Goal: Task Accomplishment & Management: Manage account settings

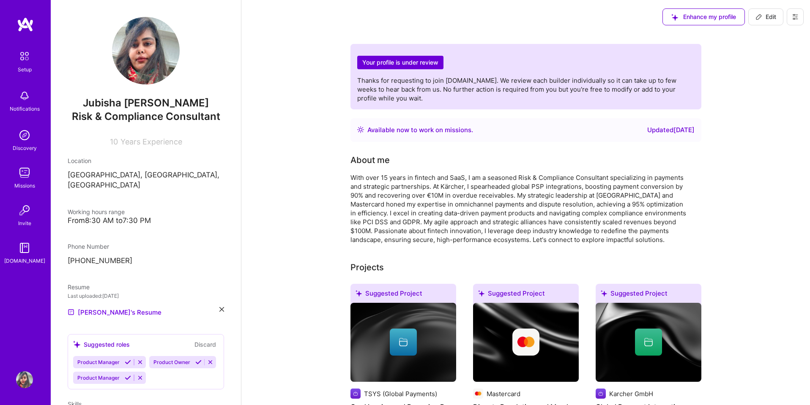
click at [764, 19] on span "Edit" at bounding box center [765, 17] width 21 height 8
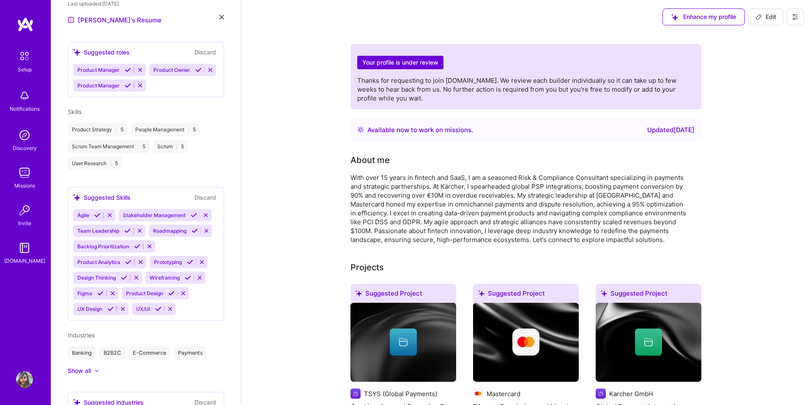
select select "DE"
select select "Right Now"
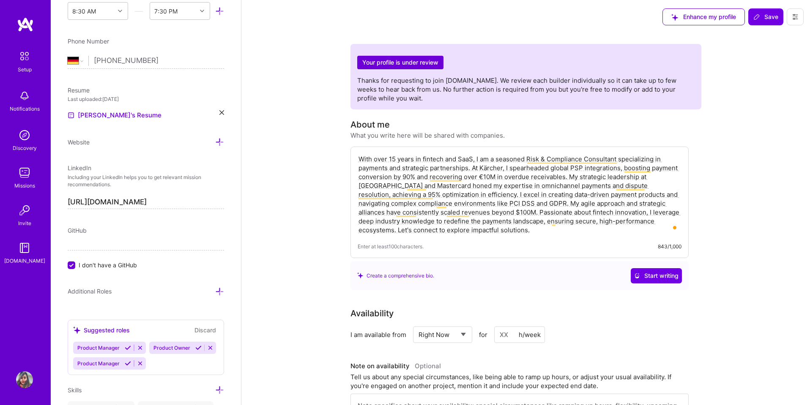
scroll to position [0, 0]
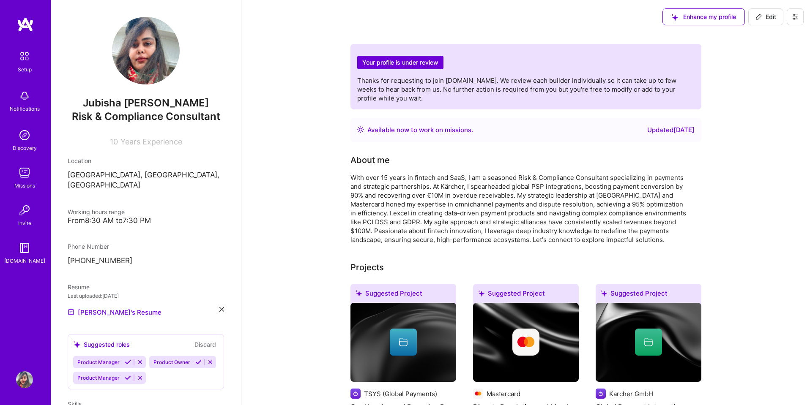
click at [775, 20] on span "Edit" at bounding box center [765, 17] width 21 height 8
select select "DE"
select select "Right Now"
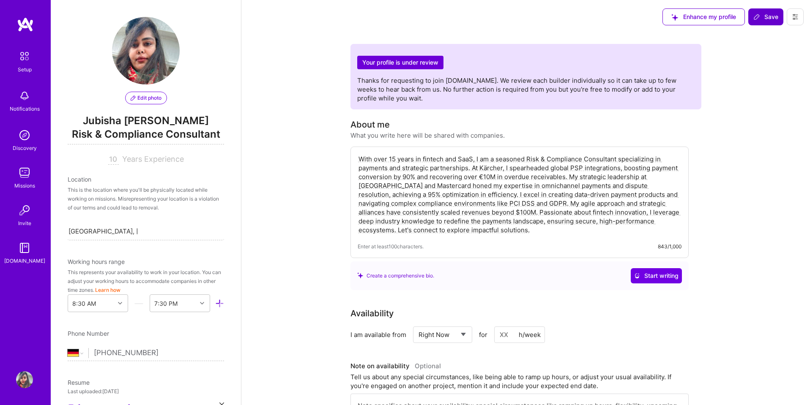
scroll to position [292, 0]
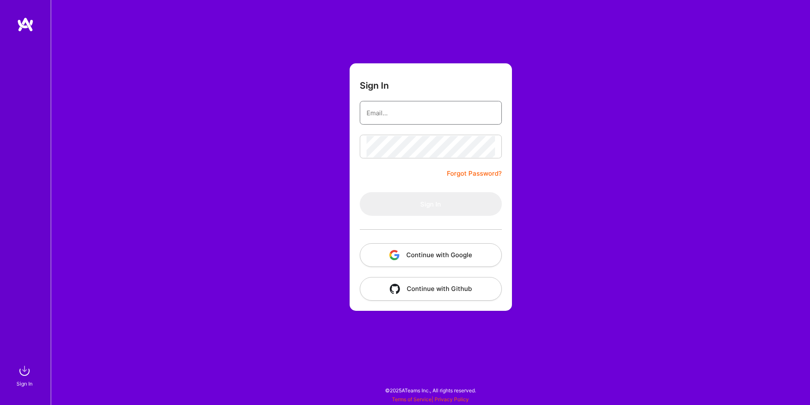
type input "sarahjanemills@gmail.com"
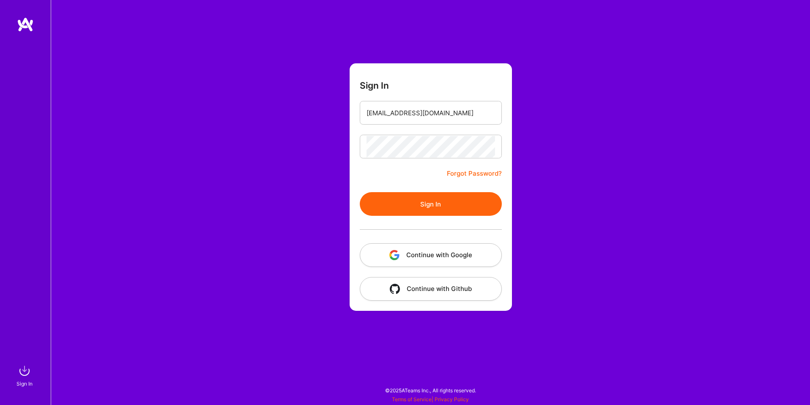
click at [467, 256] on button "Continue with Google" at bounding box center [431, 255] width 142 height 24
